Goal: Task Accomplishment & Management: Use online tool/utility

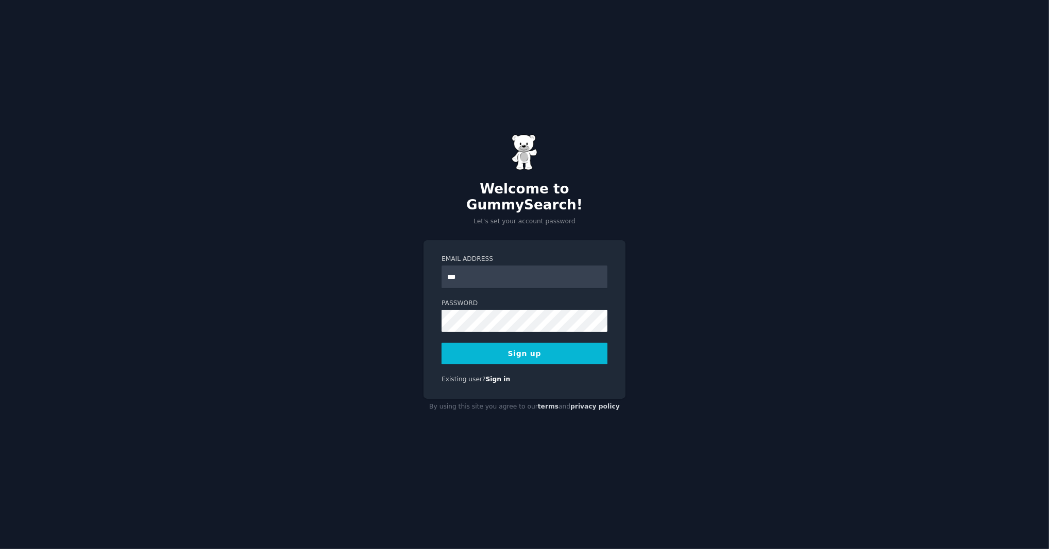
type input "**********"
click at [441, 343] on button "Sign up" at bounding box center [524, 354] width 166 height 22
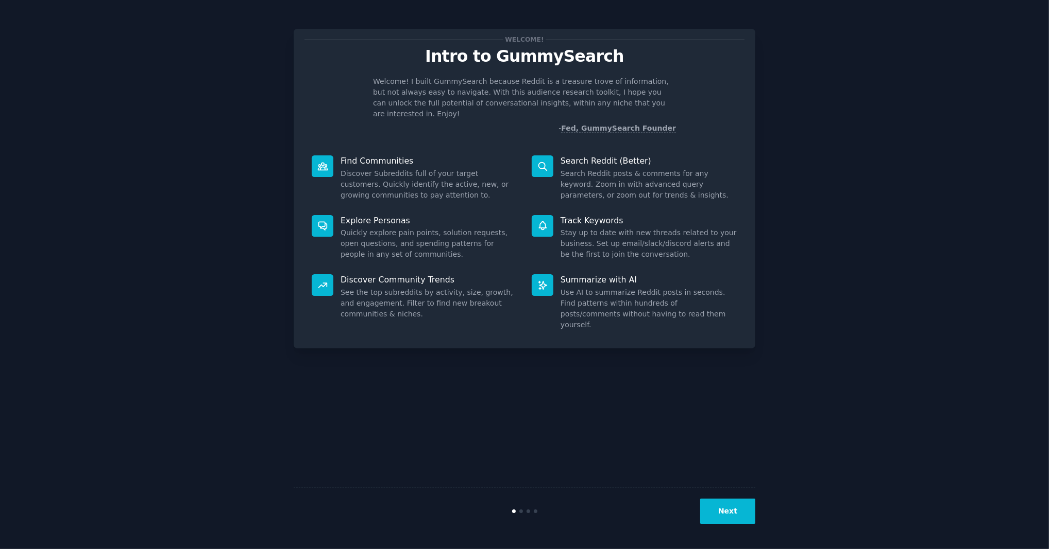
click at [729, 511] on button "Next" at bounding box center [727, 511] width 55 height 25
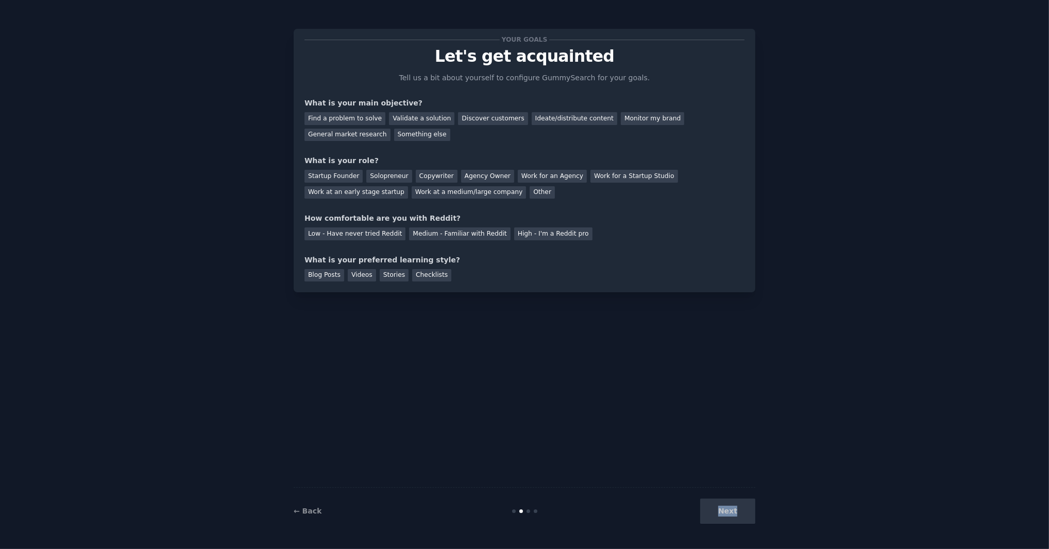
click at [729, 511] on div "Next" at bounding box center [678, 511] width 154 height 25
click at [359, 121] on div "Find a problem to solve" at bounding box center [344, 118] width 81 height 13
click at [390, 232] on div "Low - Have never tried Reddit" at bounding box center [354, 234] width 101 height 13
click at [396, 278] on div "Stories" at bounding box center [394, 275] width 29 height 13
click at [450, 276] on div "Blog Posts Videos Stories Checklists" at bounding box center [524, 274] width 440 height 16
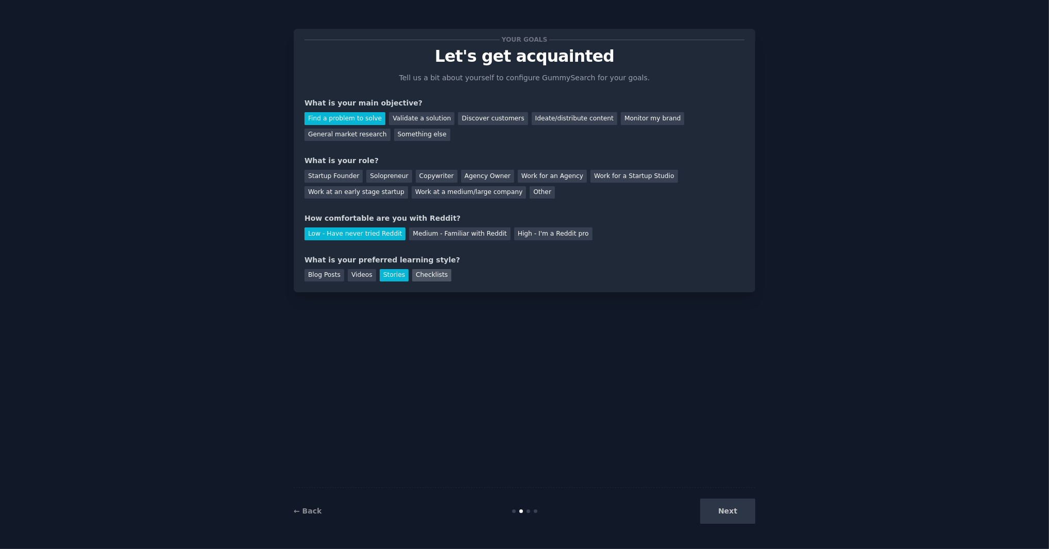
click at [431, 276] on div "Checklists" at bounding box center [431, 275] width 39 height 13
click at [535, 178] on div "Work for an Agency" at bounding box center [552, 176] width 69 height 13
click at [715, 506] on button "Next" at bounding box center [727, 511] width 55 height 25
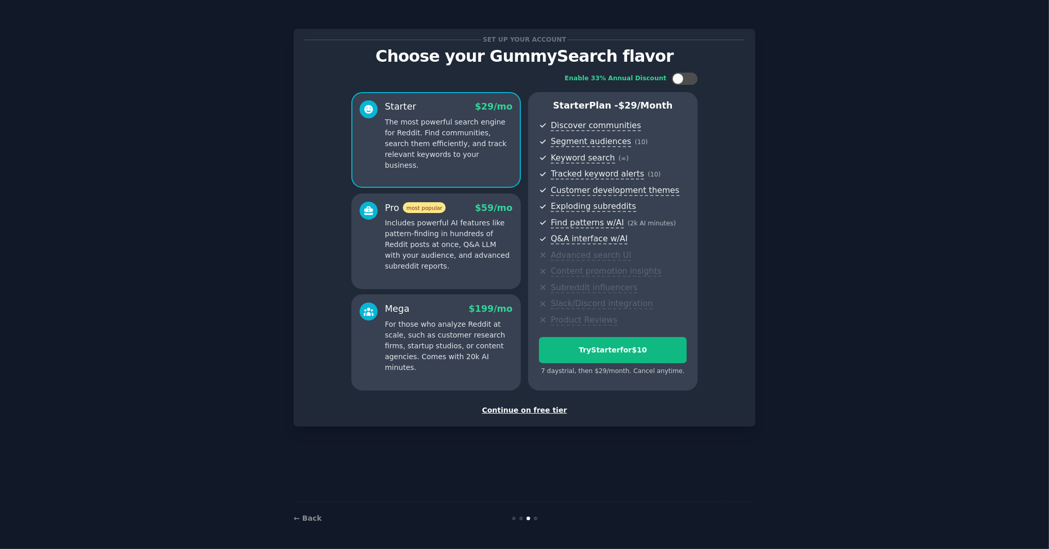
click at [553, 409] on div "Continue on free tier" at bounding box center [524, 410] width 440 height 11
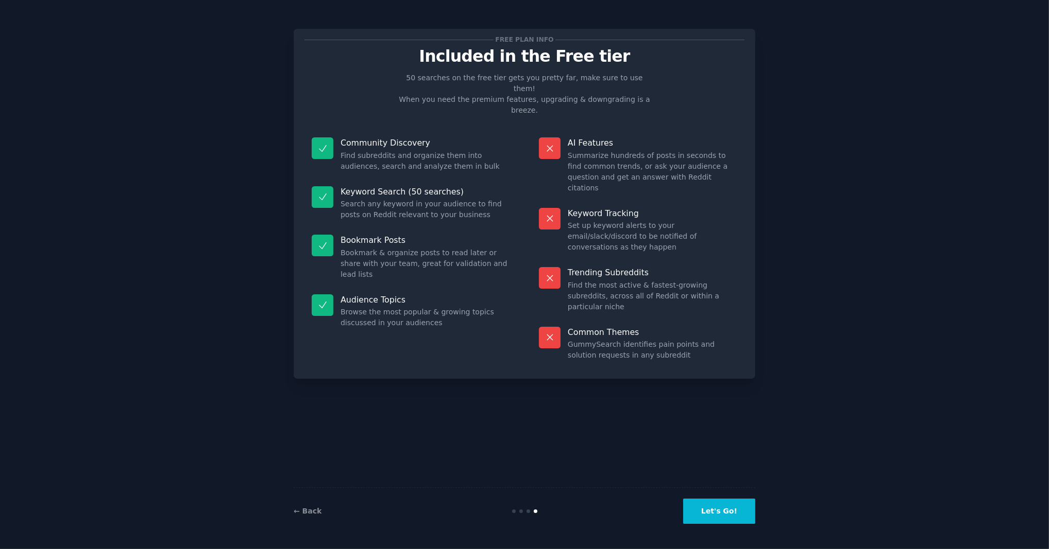
click at [701, 516] on button "Let's Go!" at bounding box center [719, 511] width 72 height 25
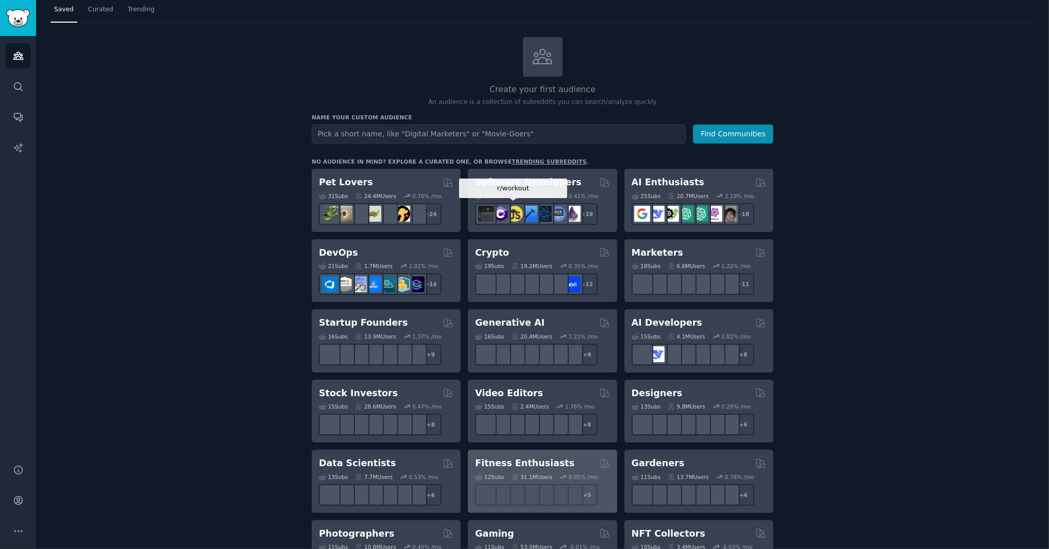
scroll to position [4, 0]
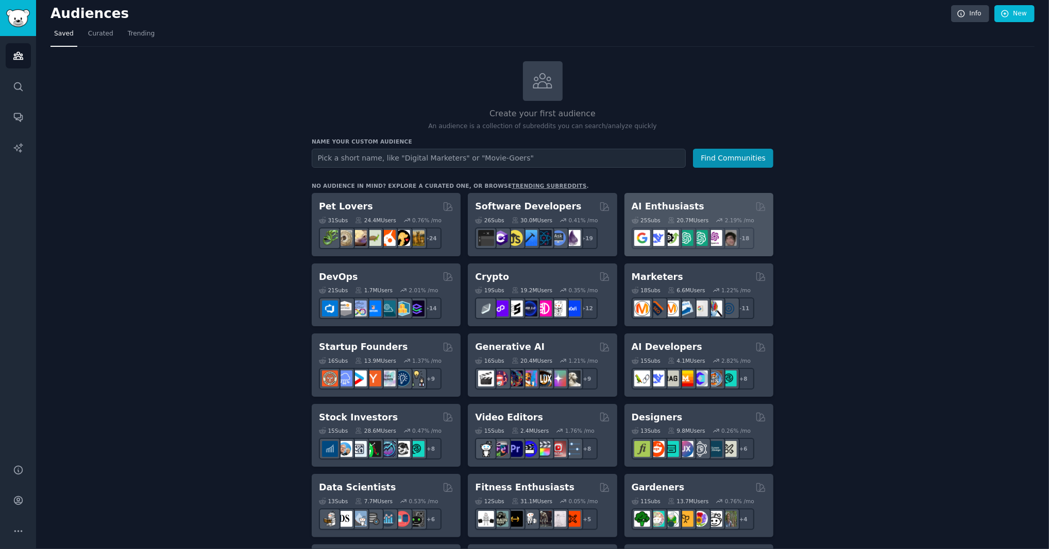
click at [689, 210] on h2 "AI Enthusiasts" at bounding box center [667, 206] width 73 height 13
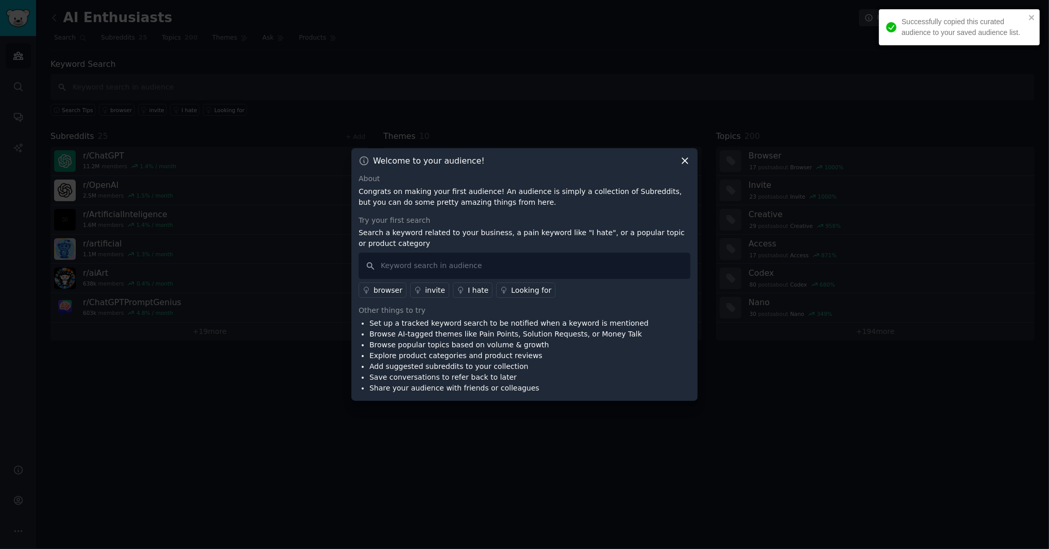
click at [684, 160] on icon at bounding box center [684, 161] width 11 height 11
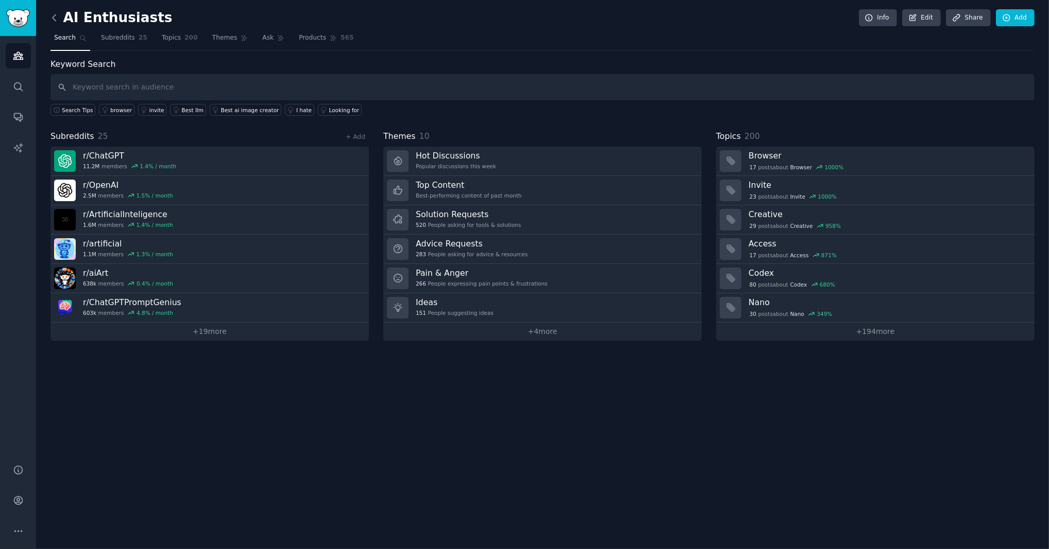
click at [57, 20] on icon at bounding box center [54, 17] width 11 height 11
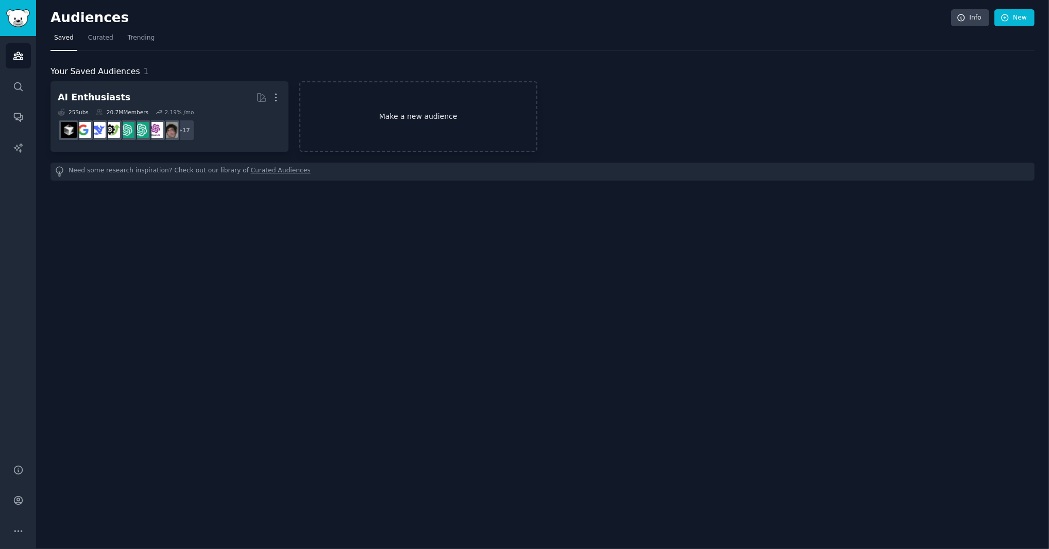
click at [415, 129] on link "Make a new audience" at bounding box center [418, 116] width 238 height 71
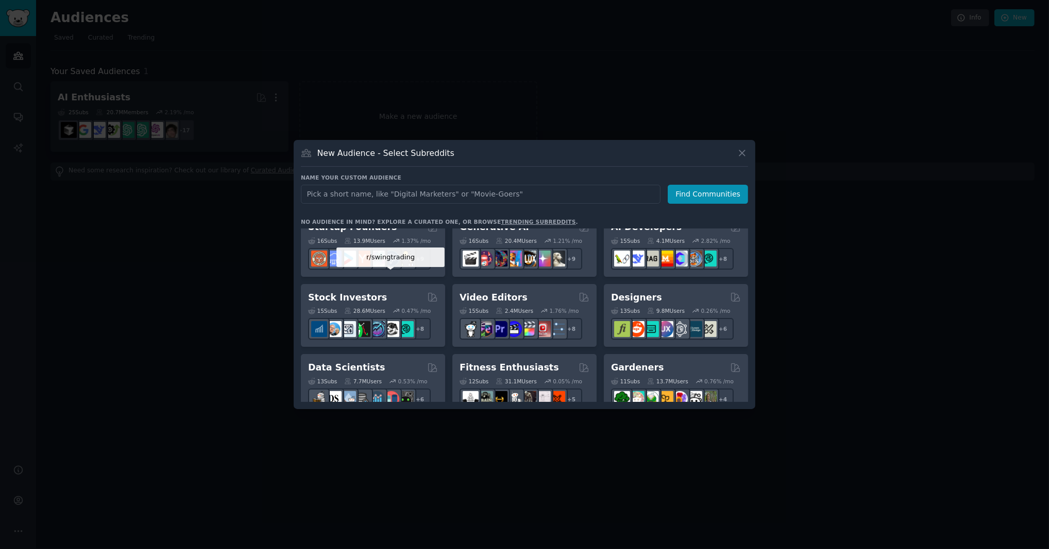
scroll to position [141, 0]
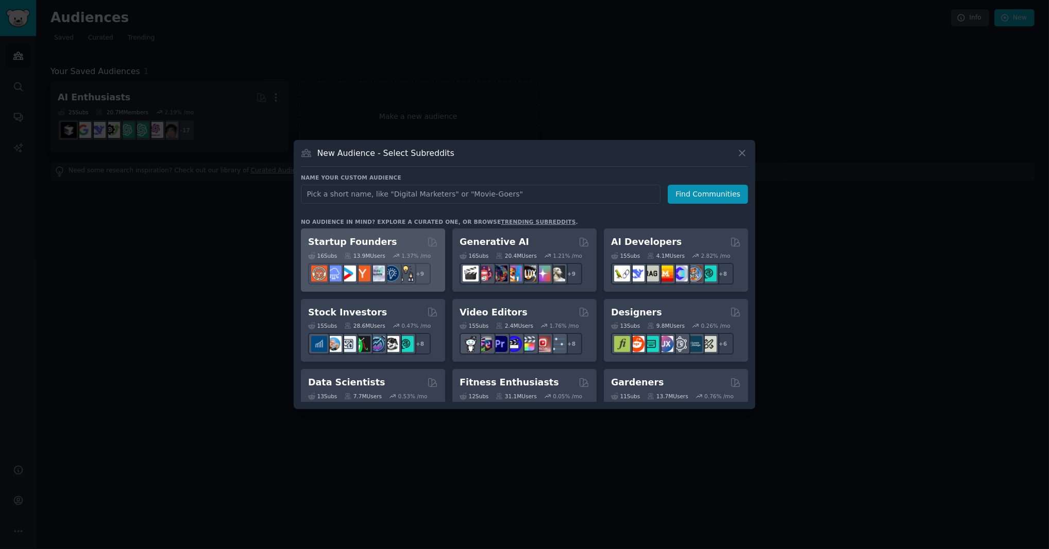
click at [389, 245] on div "Startup Founders" at bounding box center [373, 242] width 130 height 13
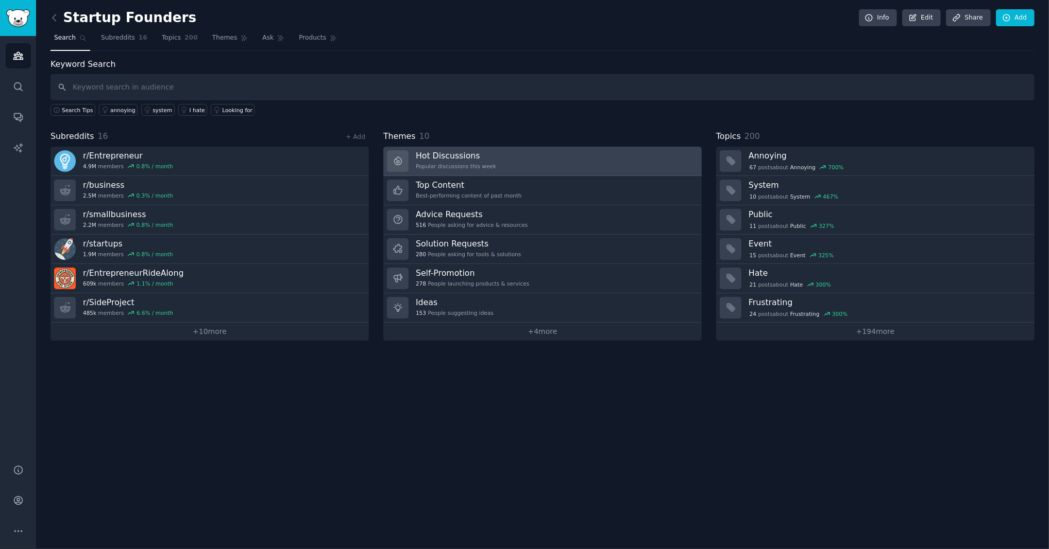
click at [470, 155] on h3 "Hot Discussions" at bounding box center [456, 155] width 80 height 11
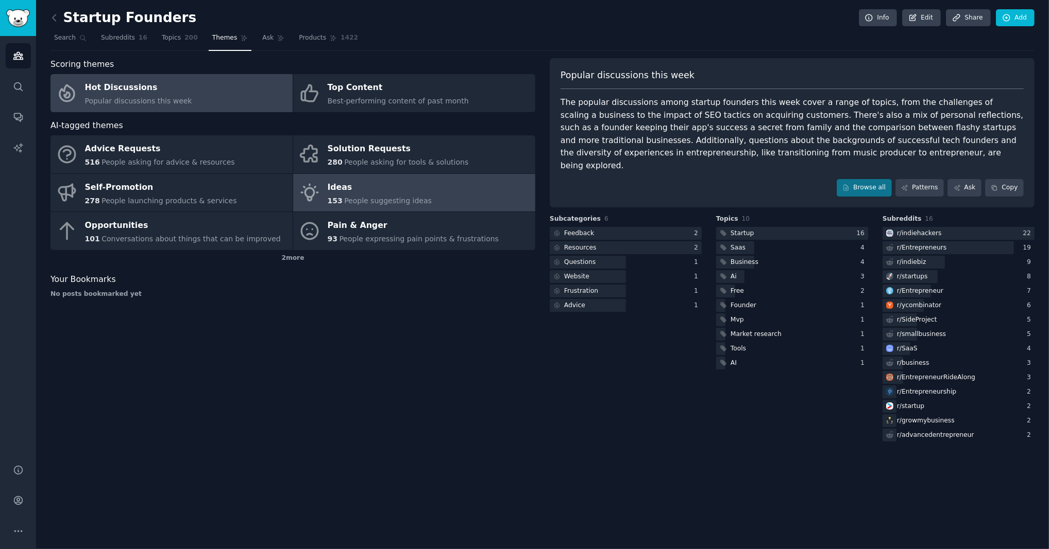
click at [380, 192] on div "Ideas" at bounding box center [380, 187] width 104 height 16
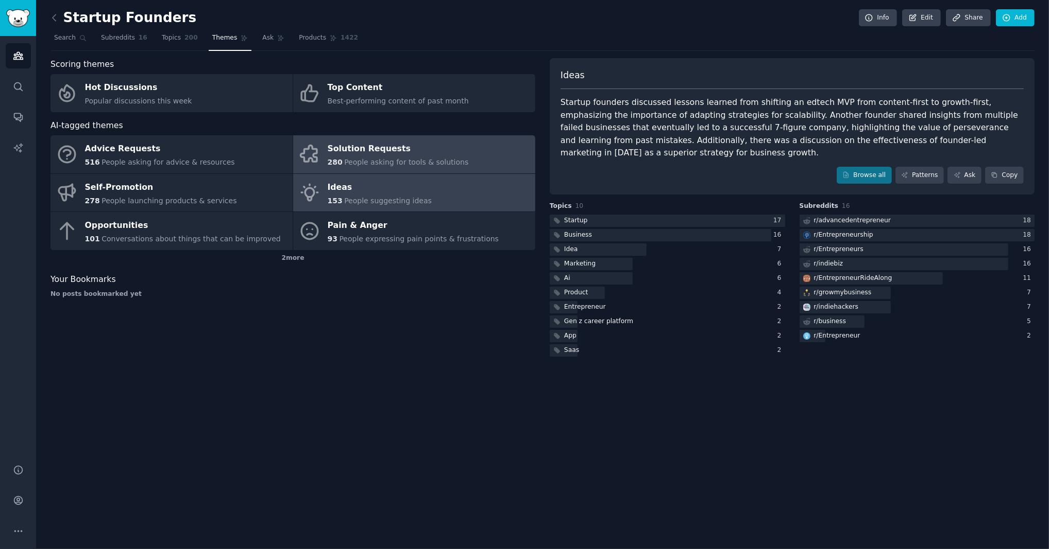
click at [374, 157] on div "280 People asking for tools & solutions" at bounding box center [398, 162] width 141 height 11
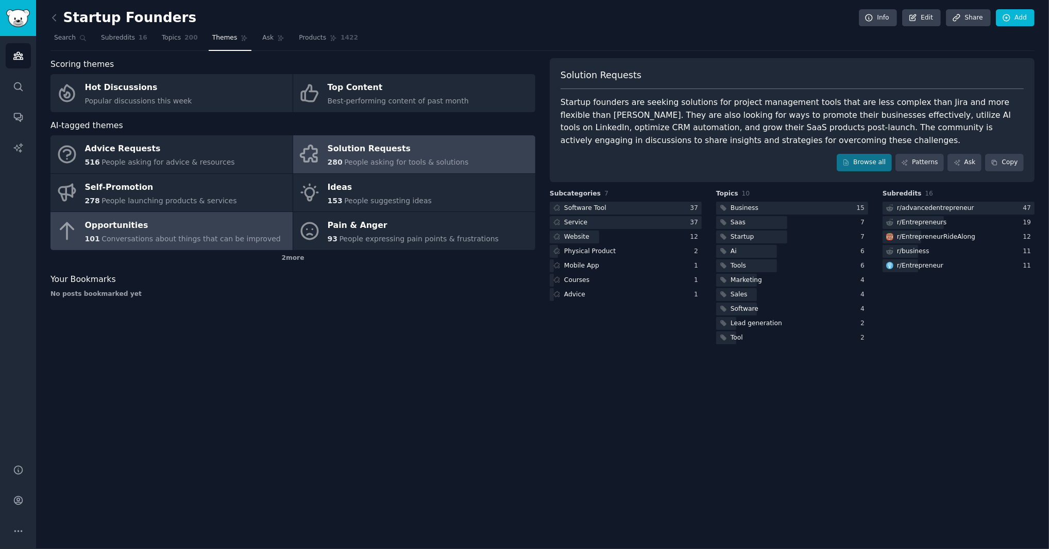
click at [195, 231] on div "Opportunities" at bounding box center [183, 226] width 196 height 16
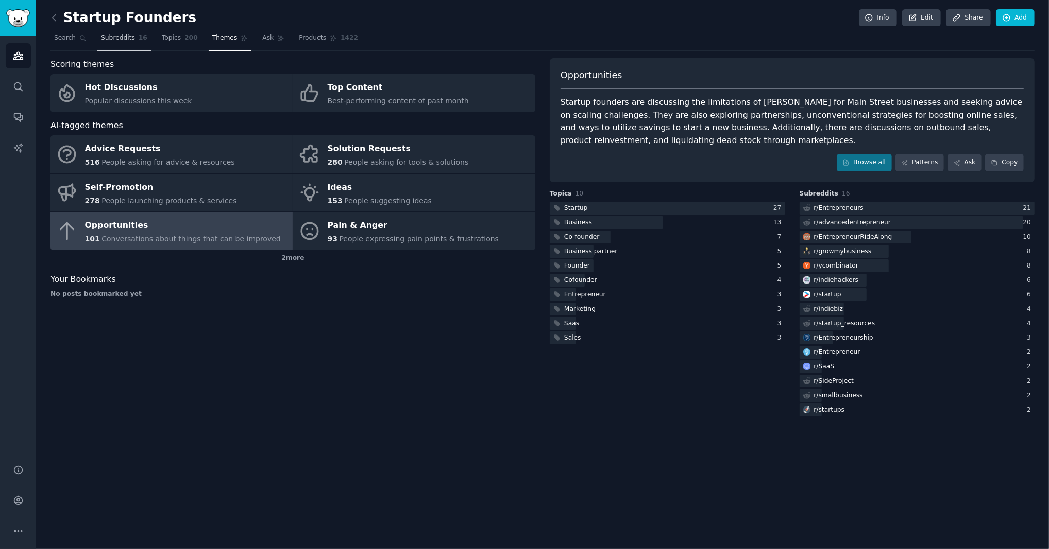
click at [134, 42] on link "Subreddits 16" at bounding box center [124, 40] width 54 height 21
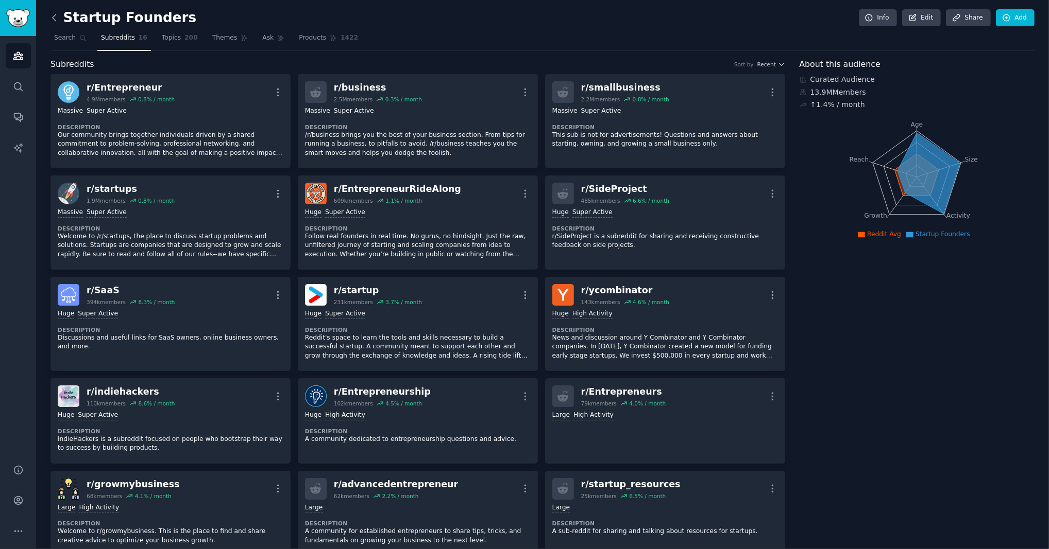
click at [57, 19] on icon at bounding box center [54, 17] width 11 height 11
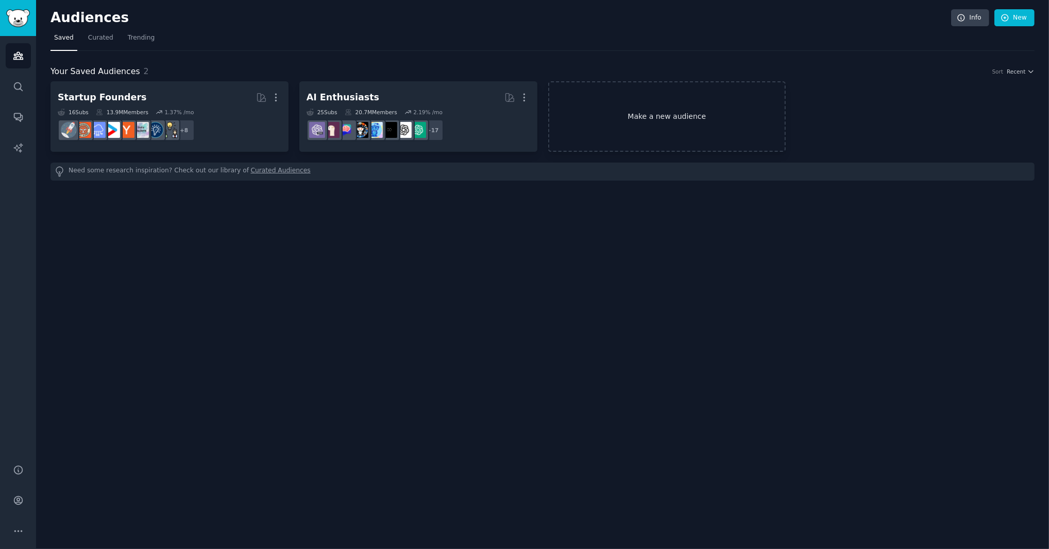
click at [625, 114] on link "Make a new audience" at bounding box center [667, 116] width 238 height 71
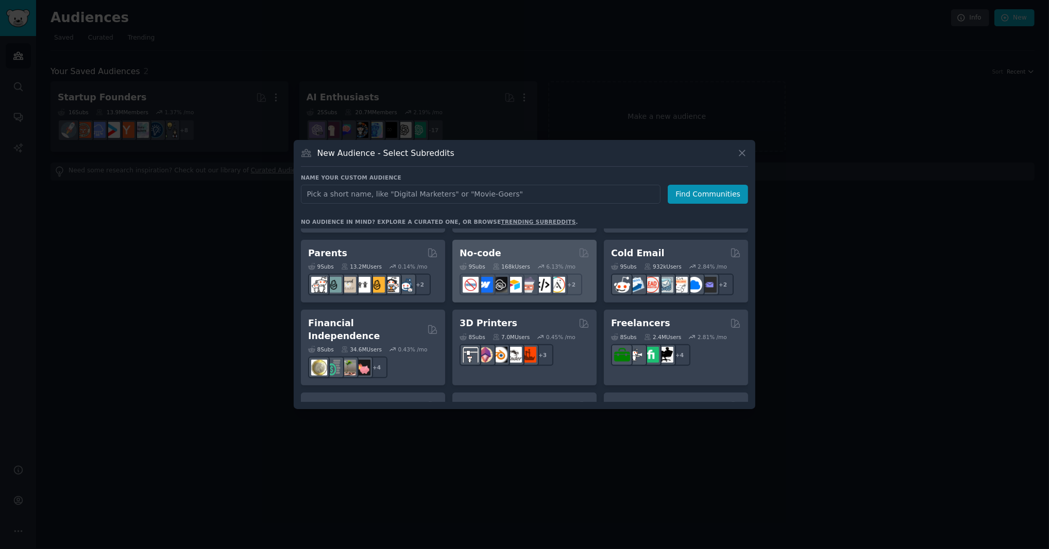
scroll to position [487, 0]
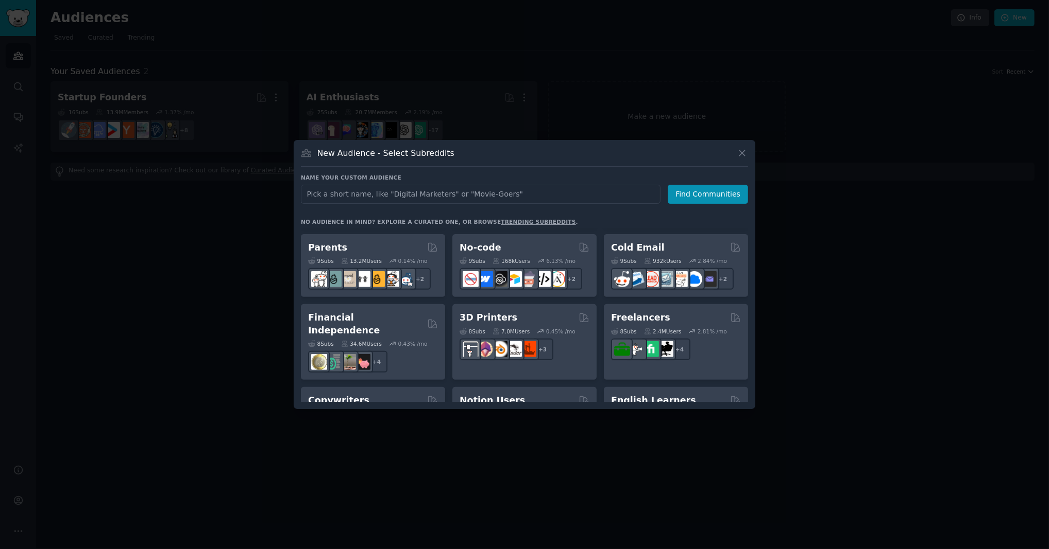
click at [887, 258] on div at bounding box center [524, 274] width 1049 height 549
